Goal: Task Accomplishment & Management: Manage account settings

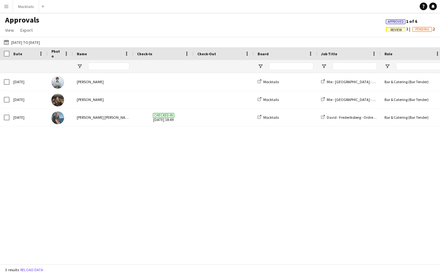
click at [10, 8] on button "Menu" at bounding box center [6, 6] width 13 height 13
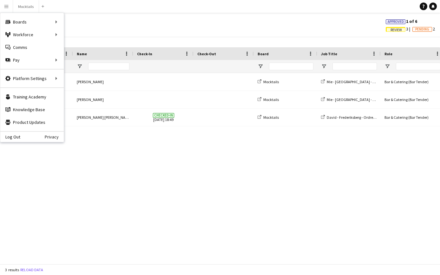
click at [94, 19] on div "Approvals View Customise view Customise filters Reset Filters Reset View Reset …" at bounding box center [220, 26] width 440 height 22
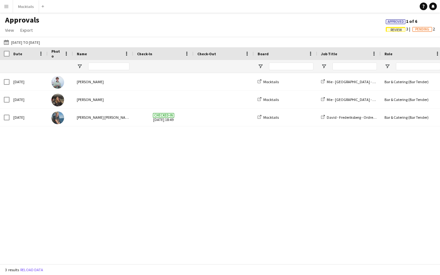
click at [8, 8] on app-icon "Menu" at bounding box center [6, 6] width 5 height 5
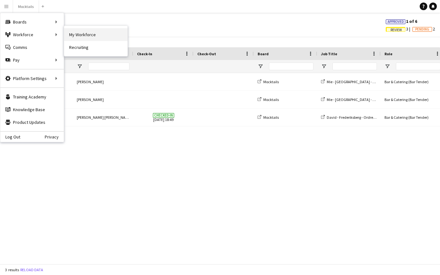
click at [85, 34] on link "My Workforce" at bounding box center [95, 34] width 63 height 13
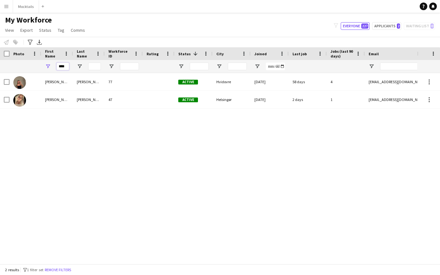
click at [62, 69] on input "****" at bounding box center [62, 67] width 13 height 8
type input "****"
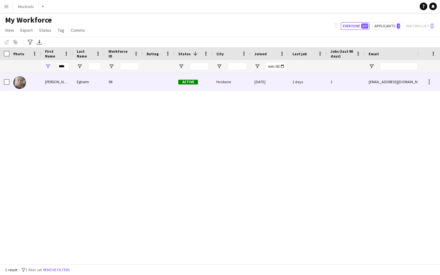
click at [68, 83] on div "Maja" at bounding box center [57, 81] width 32 height 17
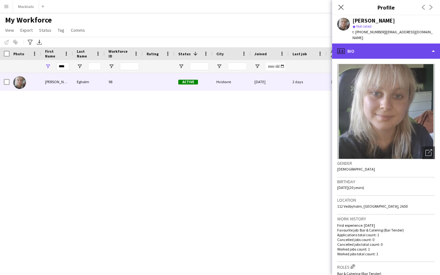
click at [359, 43] on div "profile Bio" at bounding box center [386, 50] width 108 height 15
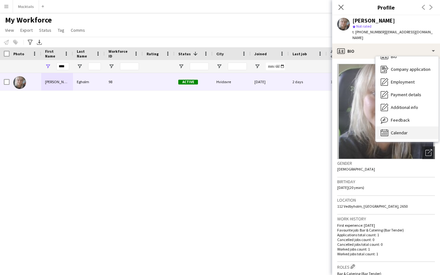
click at [403, 130] on span "Calendar" at bounding box center [399, 133] width 17 height 6
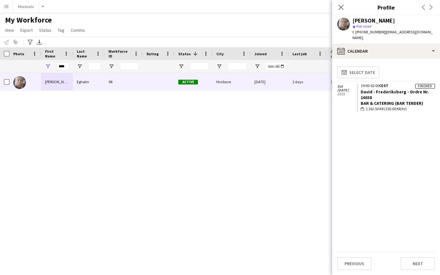
click at [408, 100] on div "Bar & Catering (Bar Tender)" at bounding box center [398, 103] width 74 height 6
click at [375, 106] on span "1 162.50 KR (150.00 KR/hr)" at bounding box center [386, 109] width 41 height 6
click at [373, 106] on span "1 162.50 KR (150.00 KR/hr)" at bounding box center [386, 109] width 41 height 6
click at [374, 84] on div "19:00-02:00 CEST" at bounding box center [398, 86] width 74 height 4
click at [383, 89] on link "David - Frederiksberg - Ordre Nr. 16038" at bounding box center [395, 94] width 68 height 11
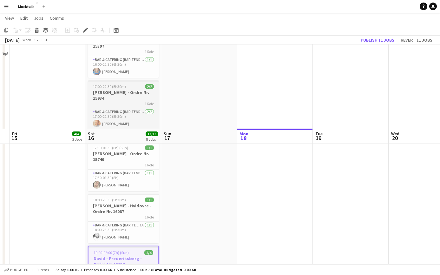
scroll to position [315, 0]
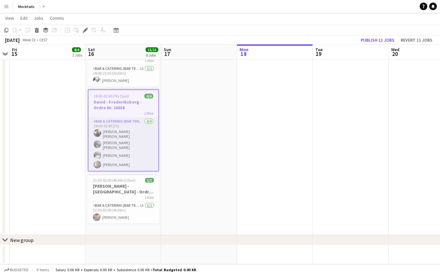
click at [131, 149] on app-card-role "Bar & Catering (Bar Tender) [DATE] 19:00-02:00 (7h) [PERSON_NAME] [PERSON_NAME]…" at bounding box center [124, 144] width 70 height 53
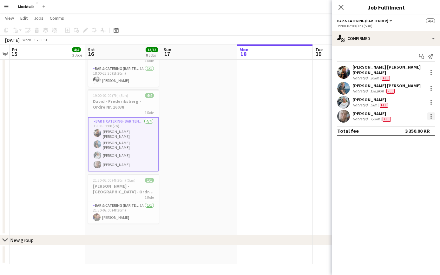
click at [432, 113] on div at bounding box center [432, 116] width 8 height 8
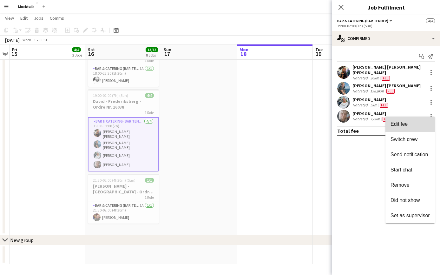
click at [418, 122] on span "Edit fee" at bounding box center [410, 124] width 39 height 6
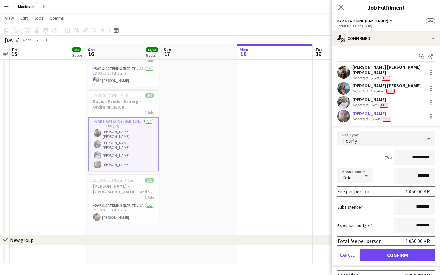
scroll to position [2, 0]
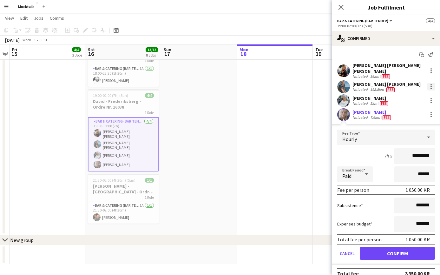
click at [431, 84] on div at bounding box center [431, 84] width 1 height 1
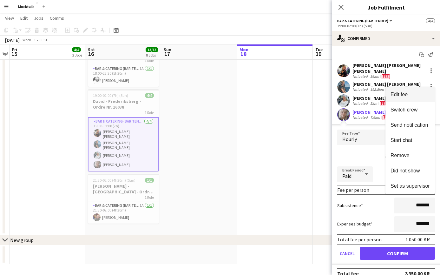
click at [422, 92] on span "Edit fee" at bounding box center [410, 95] width 39 height 6
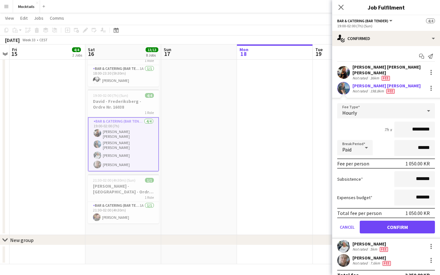
scroll to position [0, 0]
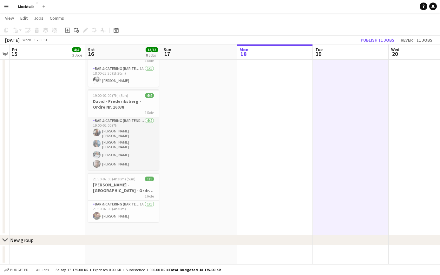
click at [123, 152] on app-card-role "Bar & Catering (Bar Tender) [DATE] 19:00-02:00 (7h) [PERSON_NAME] [PERSON_NAME]…" at bounding box center [123, 143] width 71 height 53
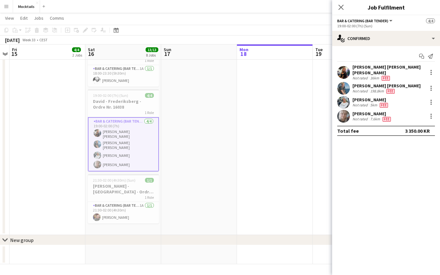
click at [7, 6] on app-icon "Menu" at bounding box center [6, 6] width 5 height 5
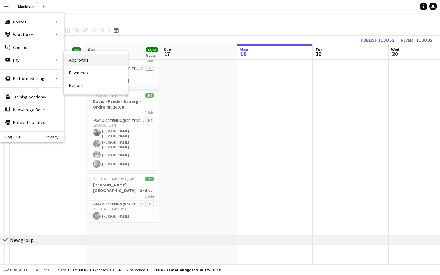
click at [85, 58] on link "Approvals" at bounding box center [95, 60] width 63 height 13
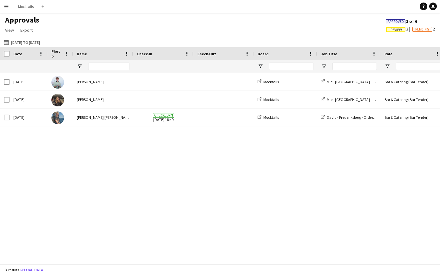
click at [400, 22] on span "Approved" at bounding box center [396, 22] width 16 height 4
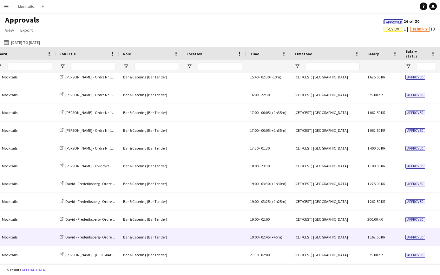
drag, startPoint x: 249, startPoint y: 237, endPoint x: 286, endPoint y: 238, distance: 37.1
click at [286, 238] on div "19:00 - 02:45 (+45m)" at bounding box center [268, 236] width 44 height 17
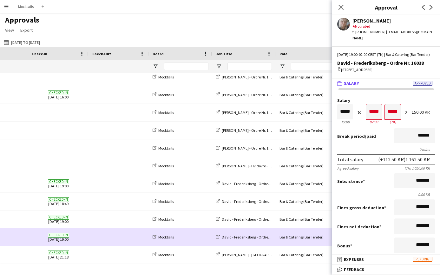
scroll to position [0, 51]
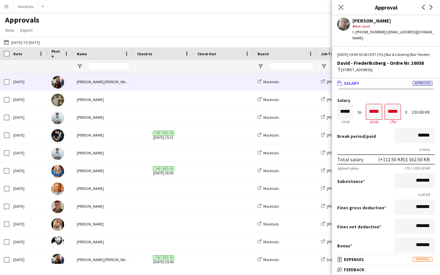
click at [227, 85] on span at bounding box center [223, 81] width 53 height 17
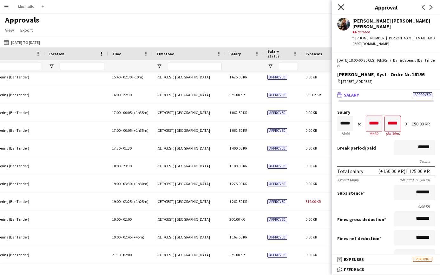
click at [340, 8] on icon "Close pop-in" at bounding box center [341, 7] width 6 height 6
